Goal: Task Accomplishment & Management: Use online tool/utility

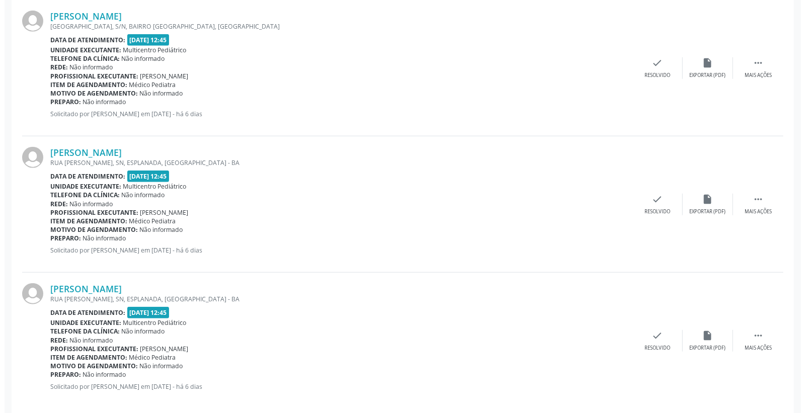
scroll to position [451, 0]
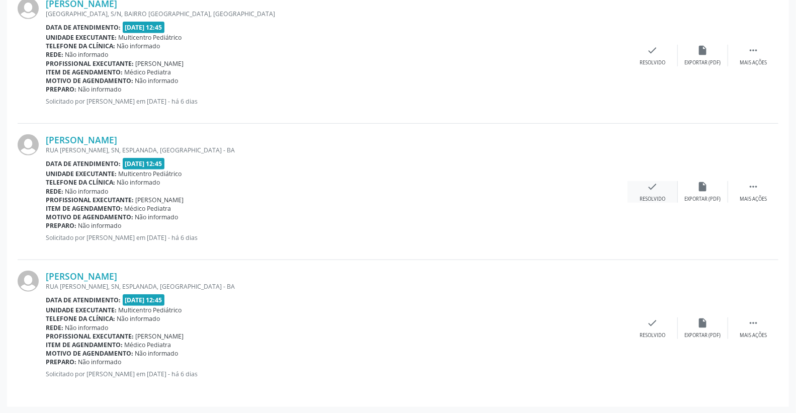
click at [666, 187] on div "check Resolvido" at bounding box center [653, 192] width 50 height 22
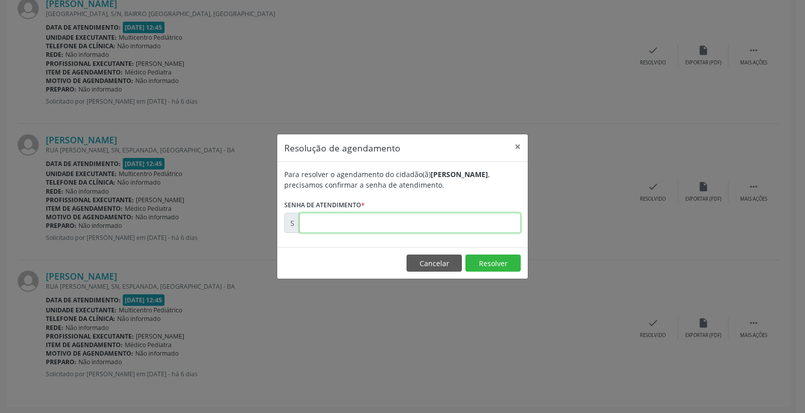
click at [466, 230] on input "text" at bounding box center [409, 223] width 221 height 20
type input "00170665"
click at [489, 260] on button "Resolver" at bounding box center [492, 262] width 55 height 17
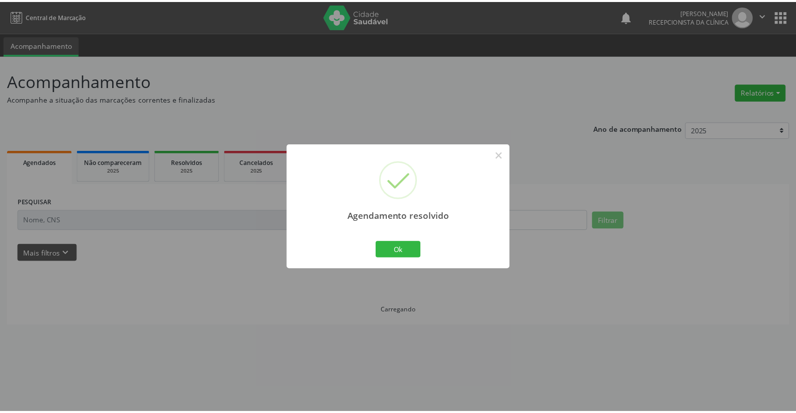
scroll to position [0, 0]
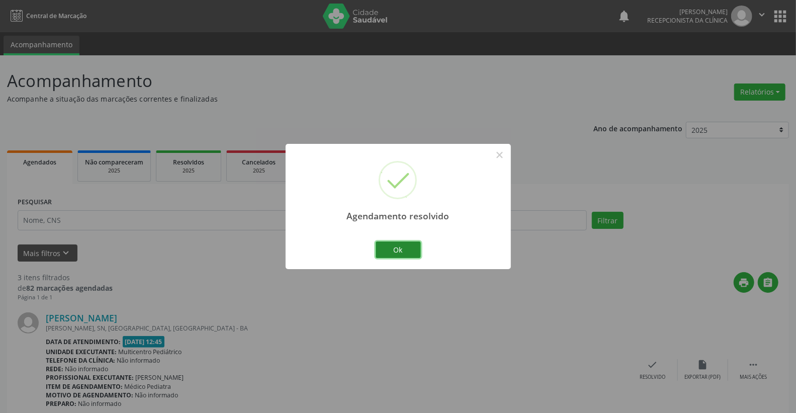
click at [408, 254] on button "Ok" at bounding box center [398, 249] width 45 height 17
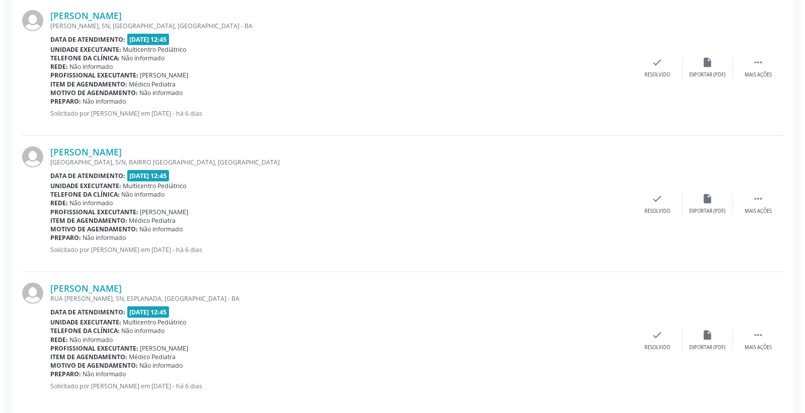
scroll to position [314, 0]
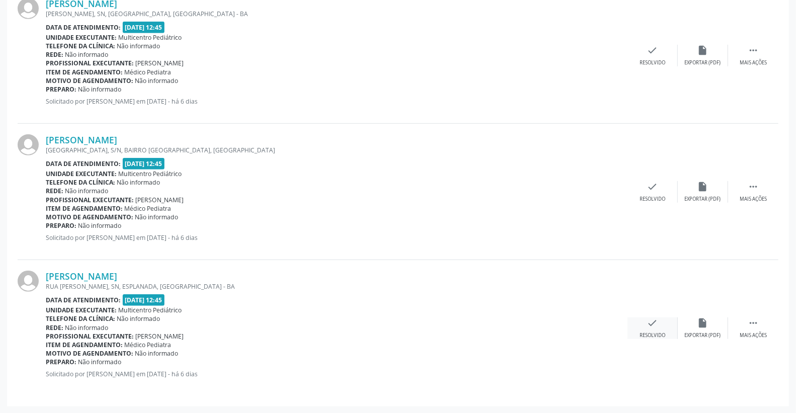
click at [651, 317] on icon "check" at bounding box center [652, 322] width 11 height 11
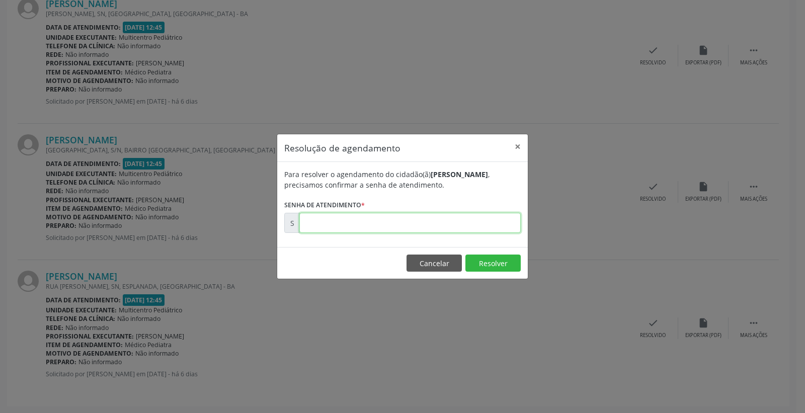
click at [465, 228] on input "text" at bounding box center [409, 223] width 221 height 20
type input "00170666"
click at [485, 264] on button "Resolver" at bounding box center [492, 262] width 55 height 17
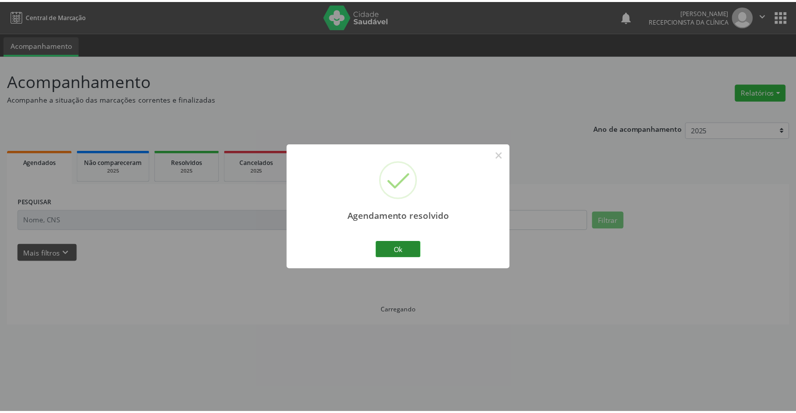
scroll to position [0, 0]
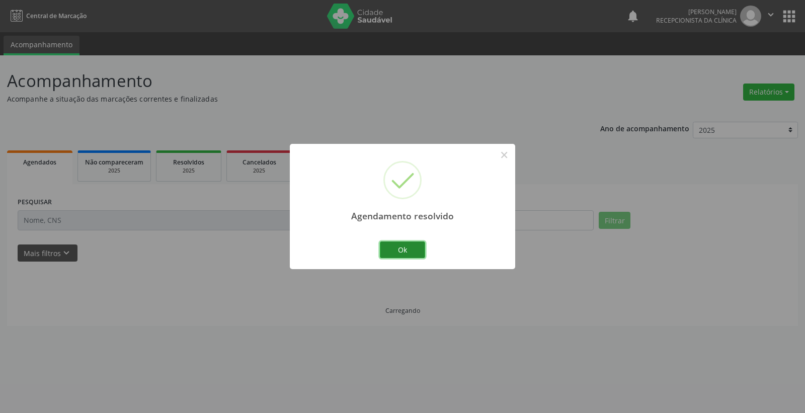
click at [404, 247] on button "Ok" at bounding box center [402, 249] width 45 height 17
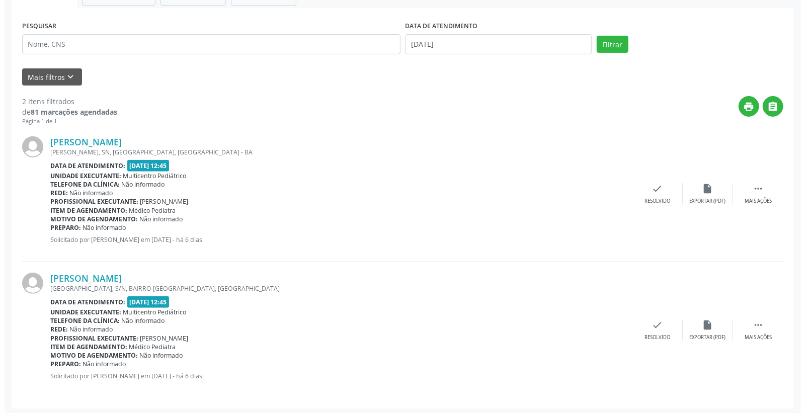
scroll to position [178, 0]
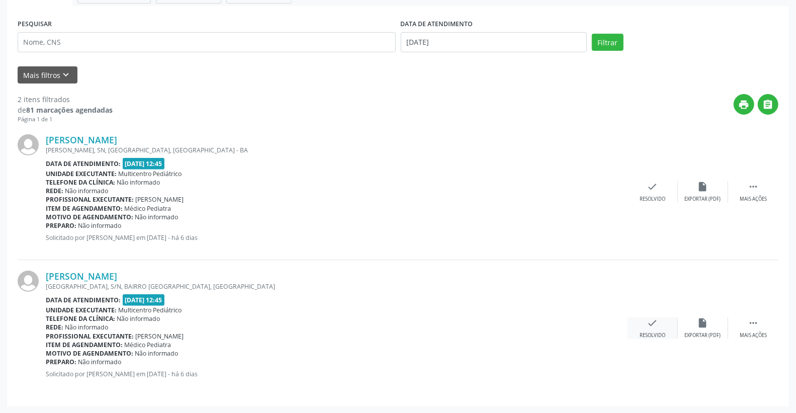
drag, startPoint x: 646, startPoint y: 335, endPoint x: 644, endPoint y: 329, distance: 6.8
click at [644, 329] on div "check Resolvido" at bounding box center [653, 328] width 50 height 22
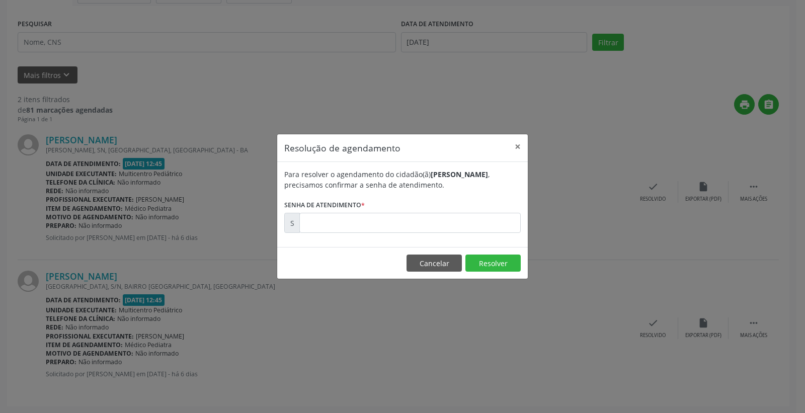
click at [454, 206] on form "Para resolver o agendamento do cidadão(ã) [PERSON_NAME] , precisamos confirmar …" at bounding box center [402, 201] width 236 height 64
click at [451, 218] on input "text" at bounding box center [409, 223] width 221 height 20
type input "00170661"
click at [484, 268] on button "Resolver" at bounding box center [492, 262] width 55 height 17
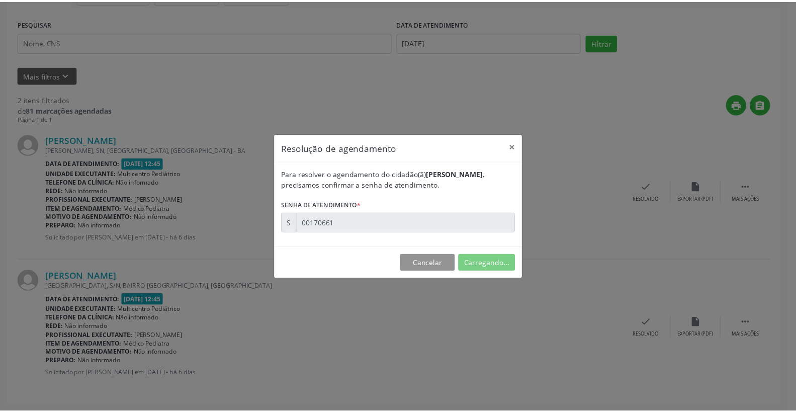
scroll to position [0, 0]
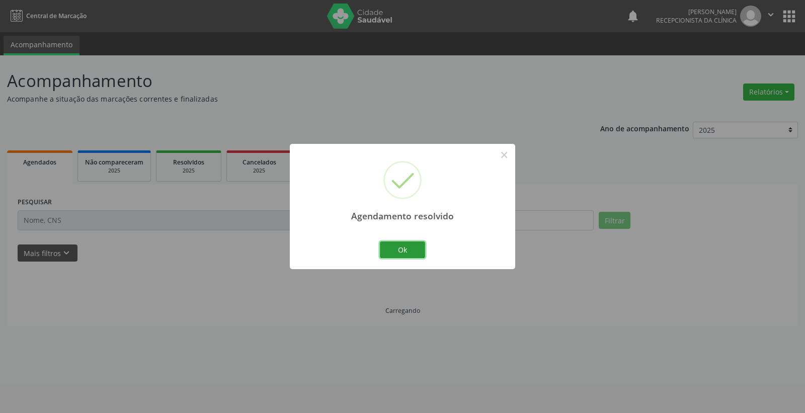
click at [413, 250] on button "Ok" at bounding box center [402, 249] width 45 height 17
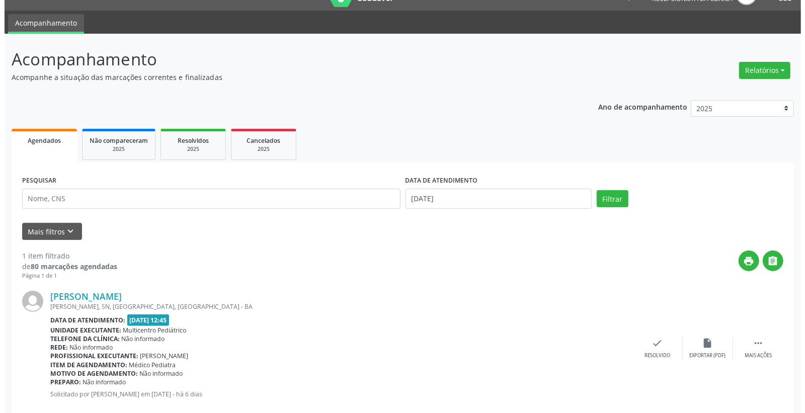
scroll to position [42, 0]
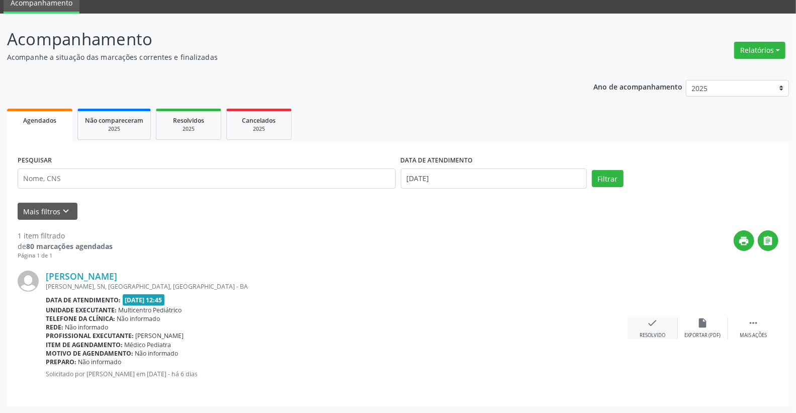
click at [654, 317] on icon "check" at bounding box center [652, 322] width 11 height 11
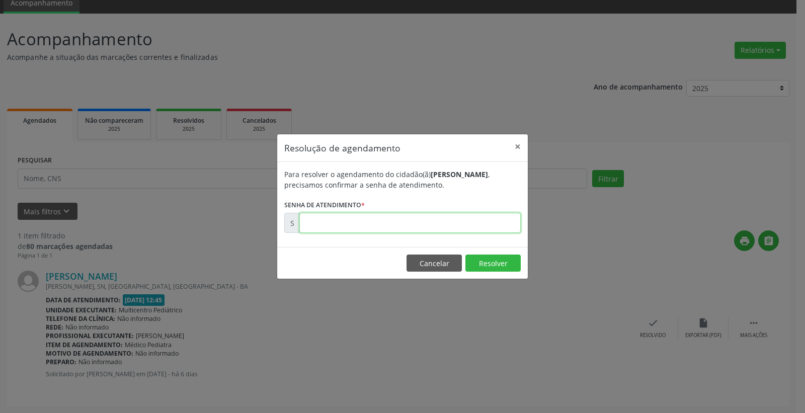
click at [430, 224] on input "text" at bounding box center [409, 223] width 221 height 20
type input "00170660"
click at [500, 260] on button "Resolver" at bounding box center [492, 262] width 55 height 17
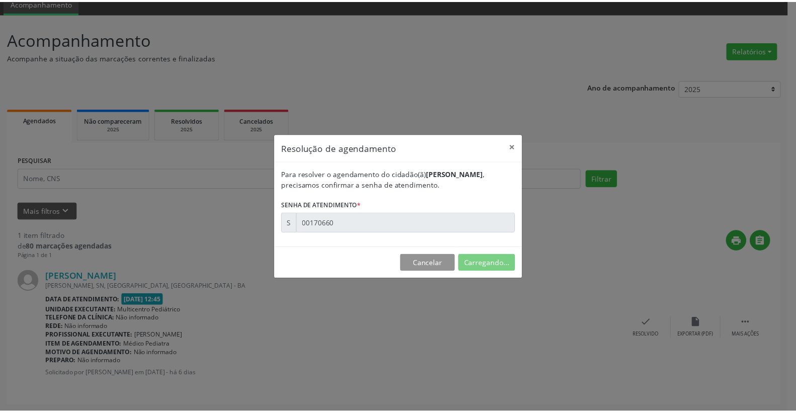
scroll to position [0, 0]
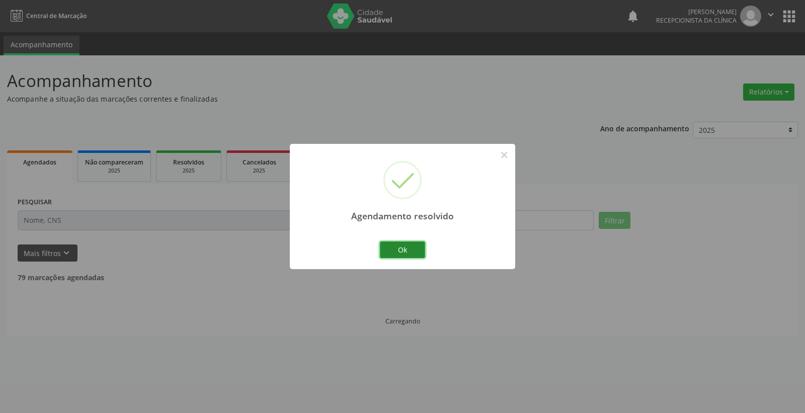
click at [397, 253] on button "Ok" at bounding box center [402, 249] width 45 height 17
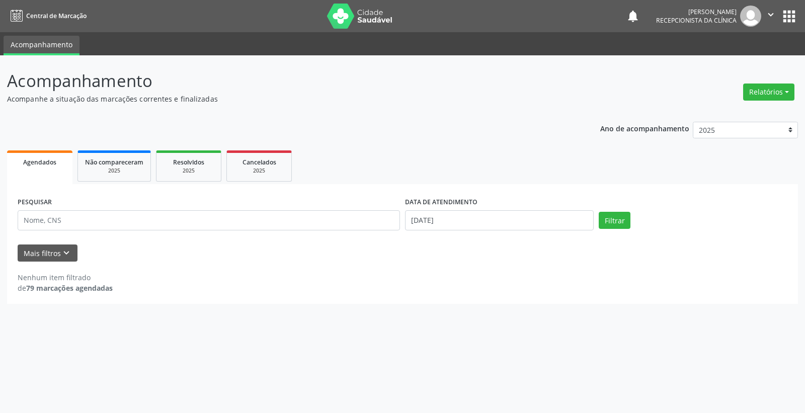
click at [484, 233] on div "DATA DE ATENDIMENTO [DATE]" at bounding box center [499, 216] width 194 height 43
click at [484, 218] on input "[DATE]" at bounding box center [499, 220] width 189 height 20
click at [501, 314] on span "14" at bounding box center [500, 313] width 20 height 20
type input "[DATE]"
click at [501, 314] on span "14" at bounding box center [500, 313] width 20 height 20
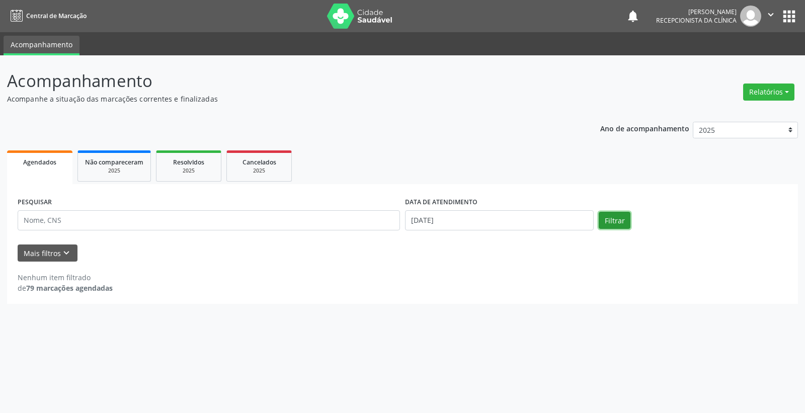
click at [609, 221] on button "Filtrar" at bounding box center [614, 220] width 32 height 17
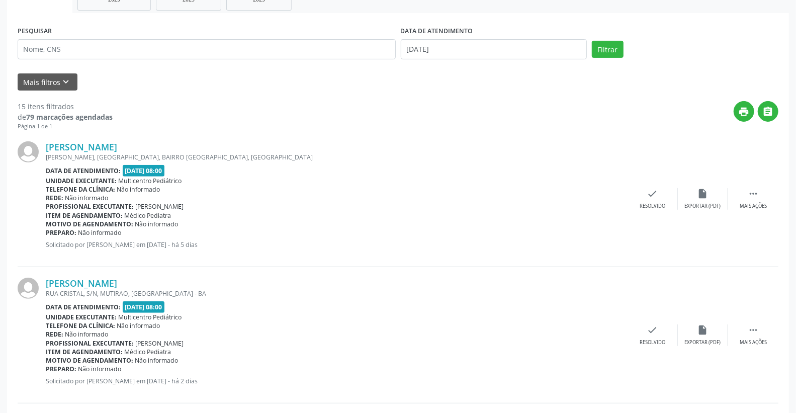
scroll to position [167, 0]
